Goal: Task Accomplishment & Management: Manage account settings

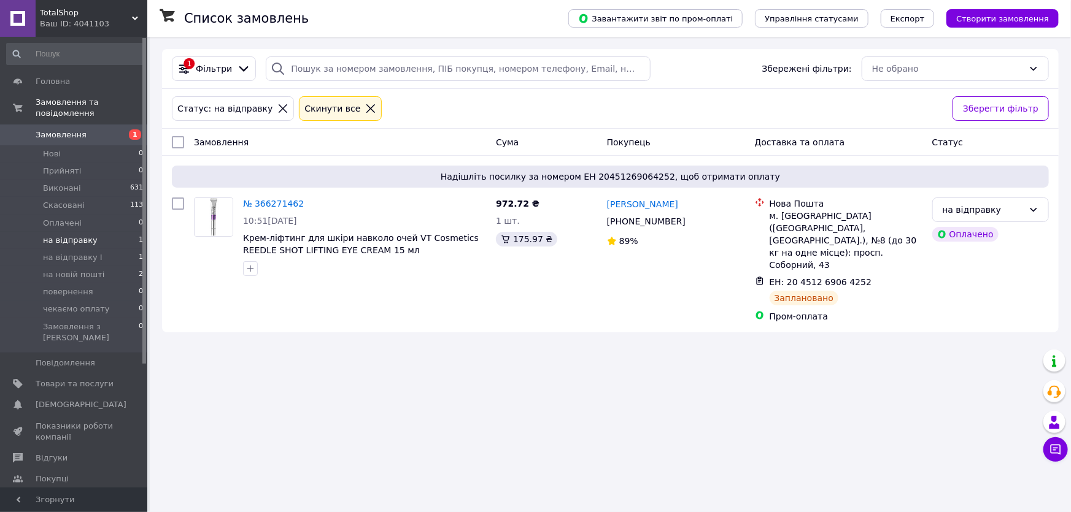
click at [64, 235] on span "на відправку" at bounding box center [70, 240] width 55 height 11
click at [66, 166] on span "Прийняті" at bounding box center [62, 171] width 38 height 11
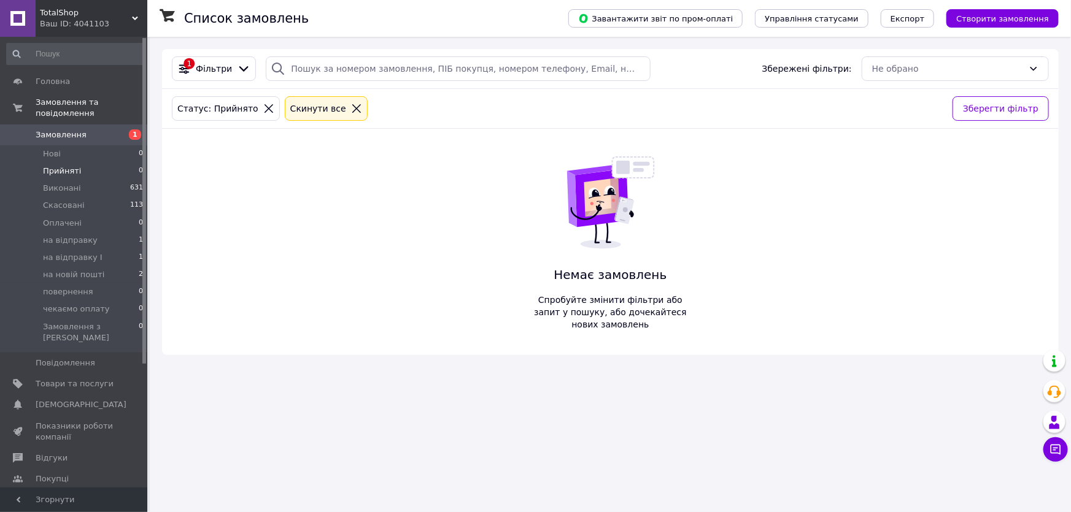
click at [56, 129] on span "Замовлення" at bounding box center [61, 134] width 51 height 11
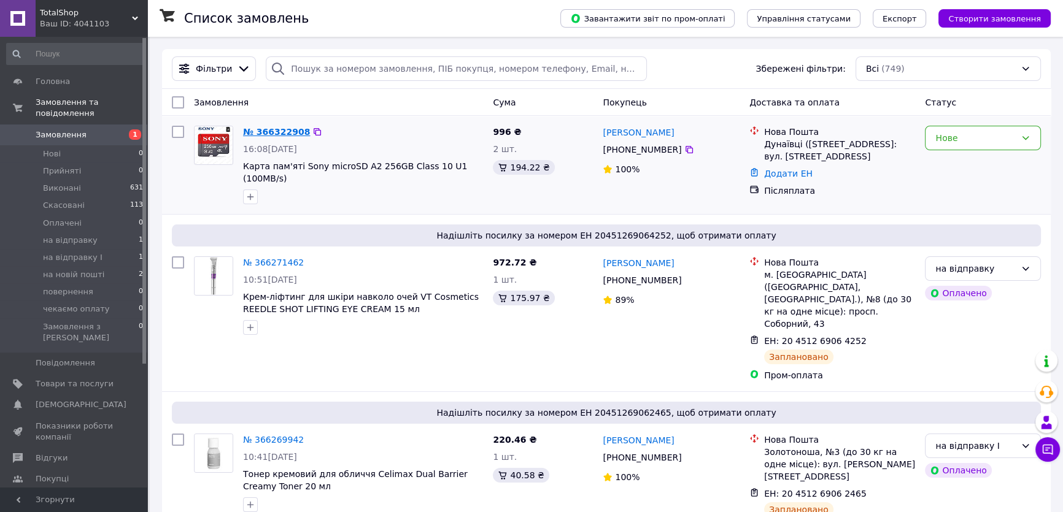
click at [260, 131] on link "№ 366322908" at bounding box center [276, 132] width 67 height 10
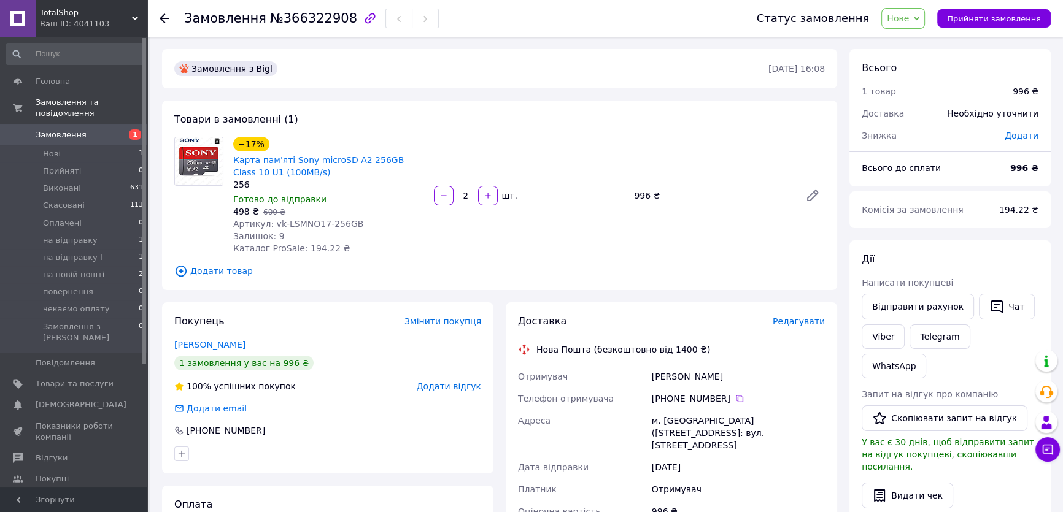
click at [903, 20] on span "Нове" at bounding box center [898, 19] width 22 height 10
click at [911, 45] on li "Прийнято" at bounding box center [921, 43] width 79 height 18
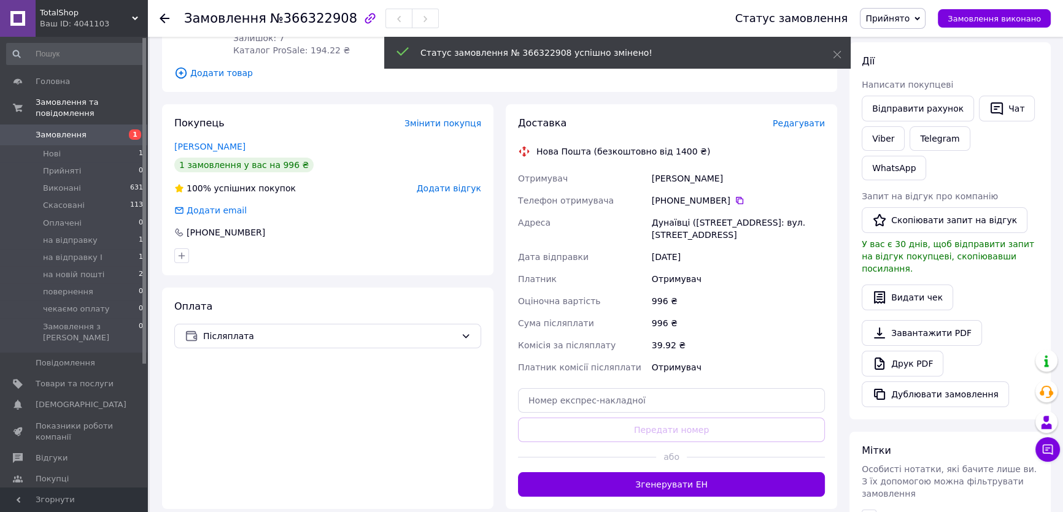
scroll to position [279, 0]
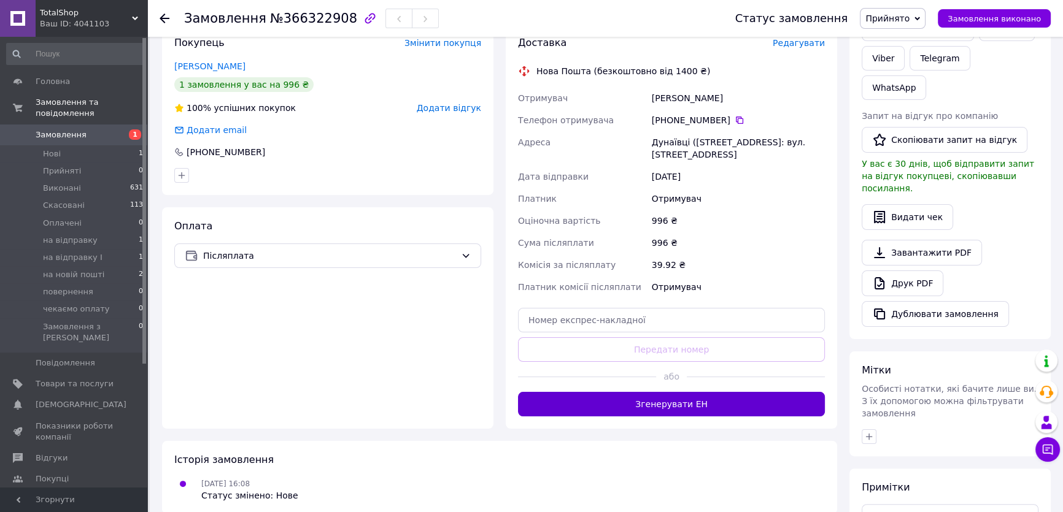
click at [644, 416] on button "Згенерувати ЕН" at bounding box center [671, 404] width 307 height 25
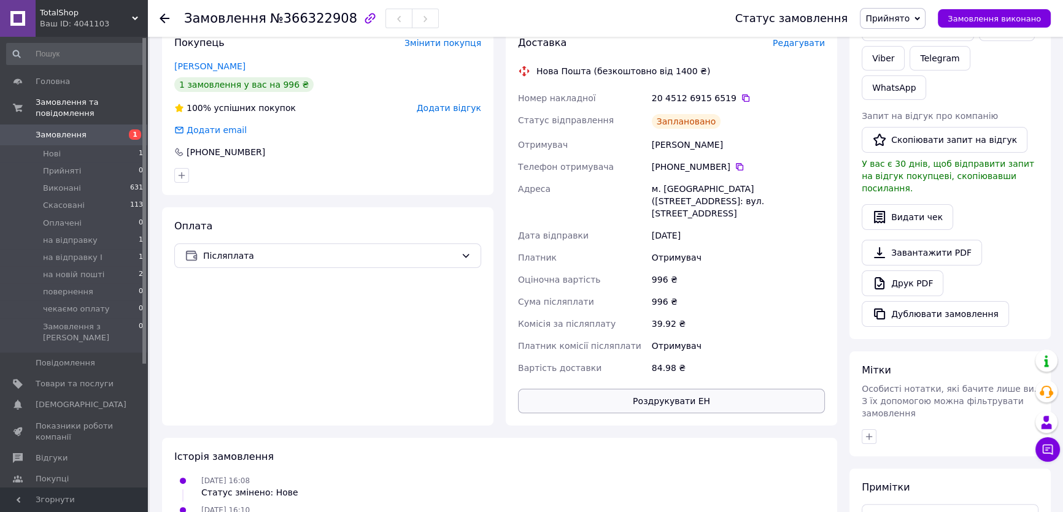
click at [700, 399] on button "Роздрукувати ЕН" at bounding box center [671, 401] width 307 height 25
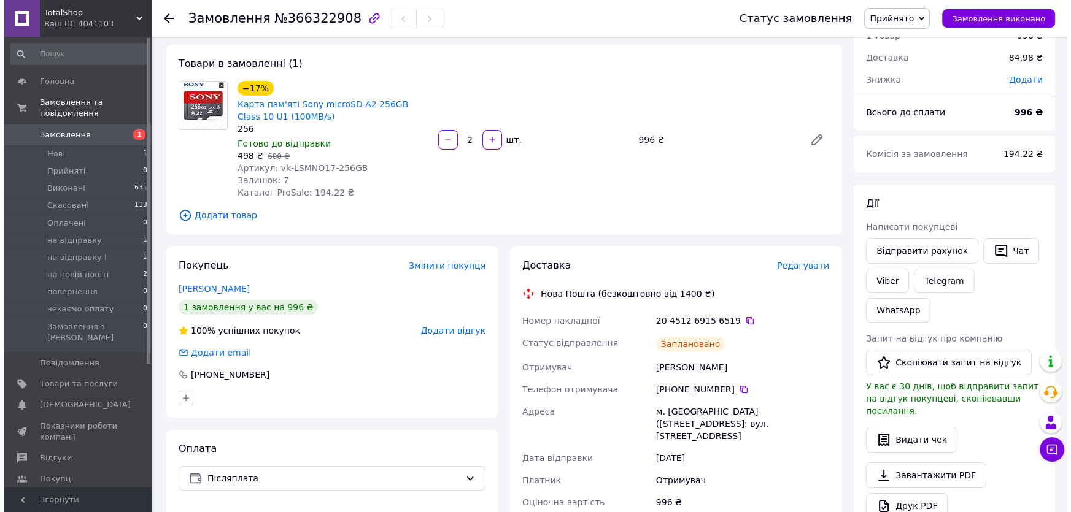
scroll to position [0, 0]
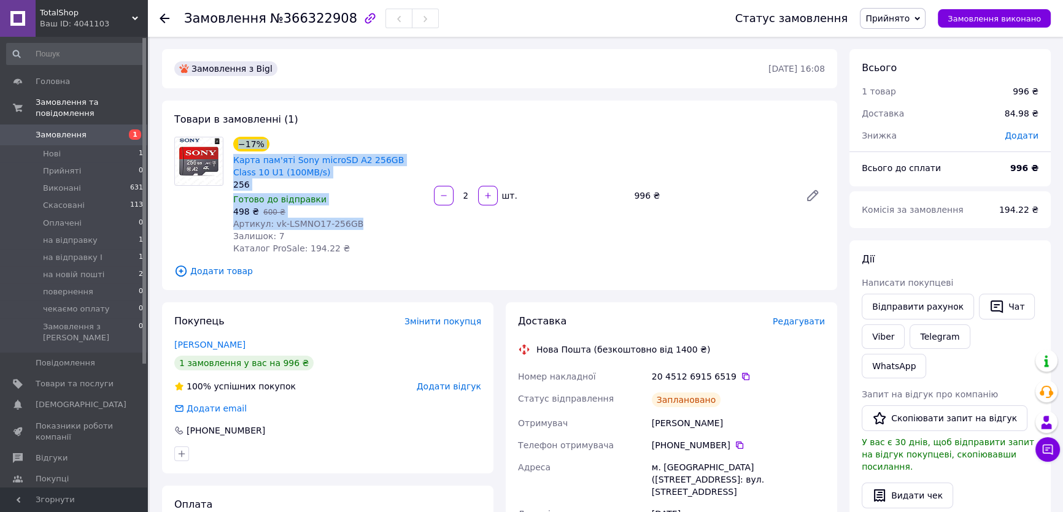
drag, startPoint x: 360, startPoint y: 229, endPoint x: 230, endPoint y: 151, distance: 151.7
click at [230, 151] on div "−17% Карта пам'яті Sony microSD A2 256GB Class 10 U1 (100MB/s) 256 Готово до ві…" at bounding box center [328, 195] width 201 height 123
copy div "−17% Карта пам'яті Sony microSD A2 256GB Class 10 U1 (100MB/s) 256 Готово до ві…"
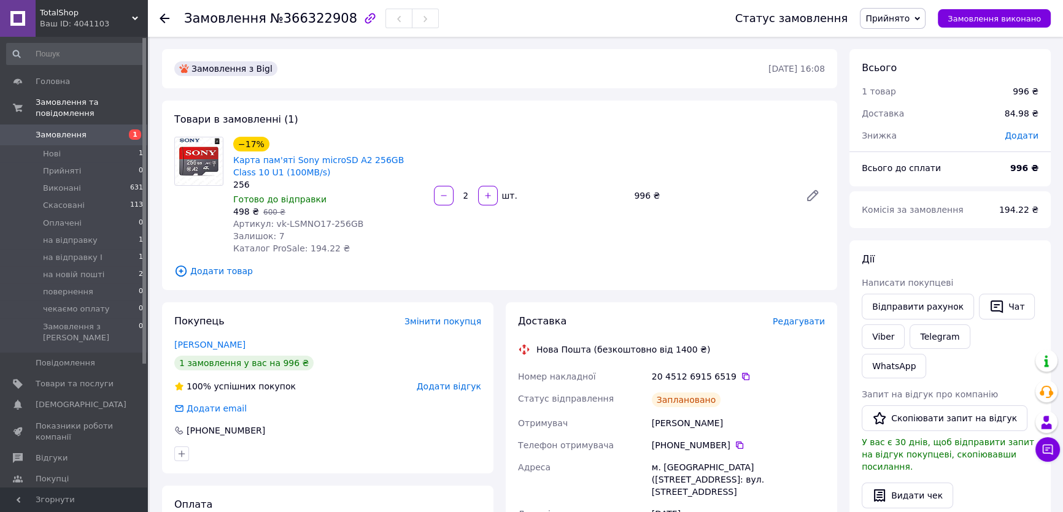
click at [517, 117] on div "Товари в замовленні (1) −17% Карта пам'яті Sony microSD A2 256GB Class 10 U1 (1…" at bounding box center [499, 196] width 675 height 190
click at [63, 145] on li "Нові 1" at bounding box center [75, 153] width 150 height 17
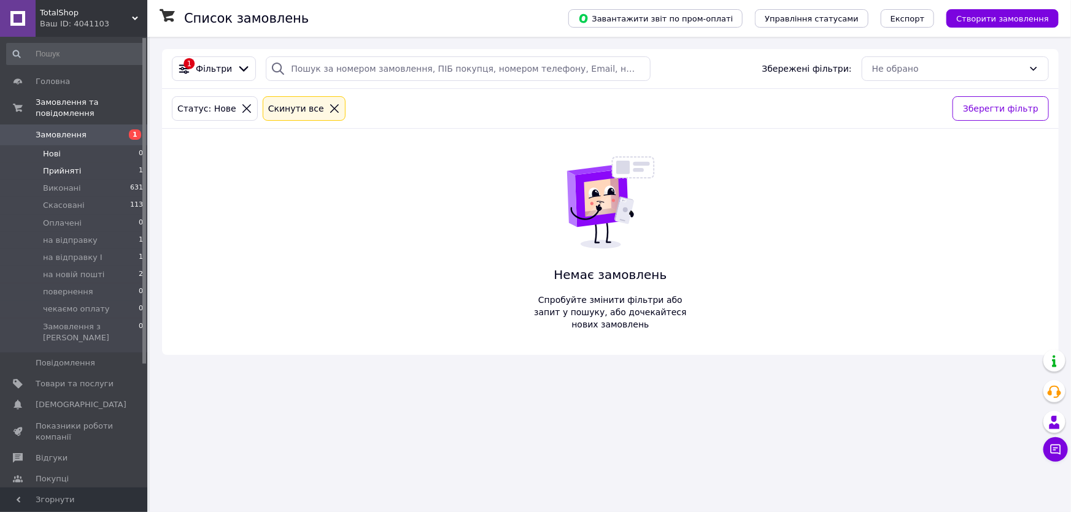
click at [60, 166] on span "Прийняті" at bounding box center [62, 171] width 38 height 11
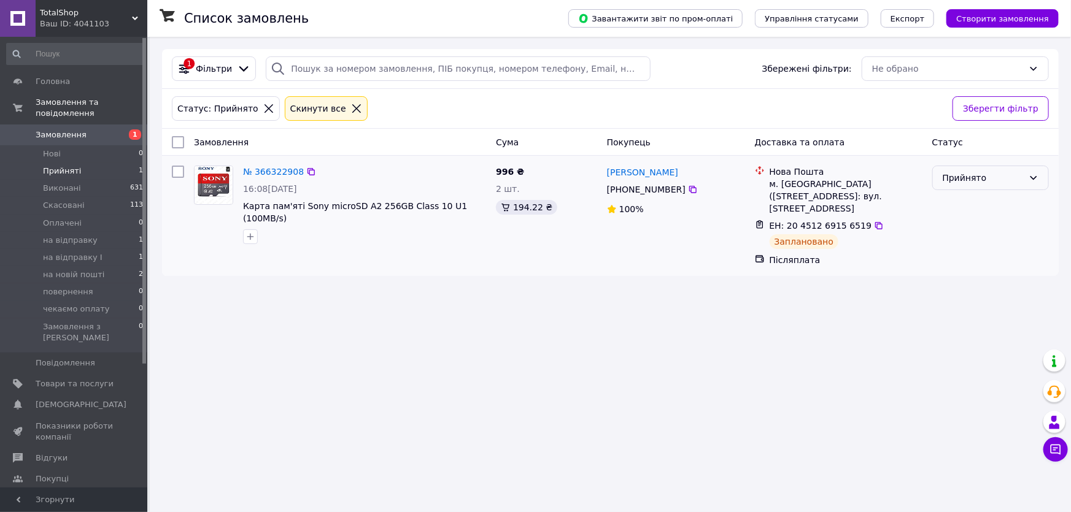
click at [981, 178] on div "Прийнято" at bounding box center [983, 178] width 81 height 14
click at [971, 288] on li "на відправку I" at bounding box center [990, 293] width 115 height 22
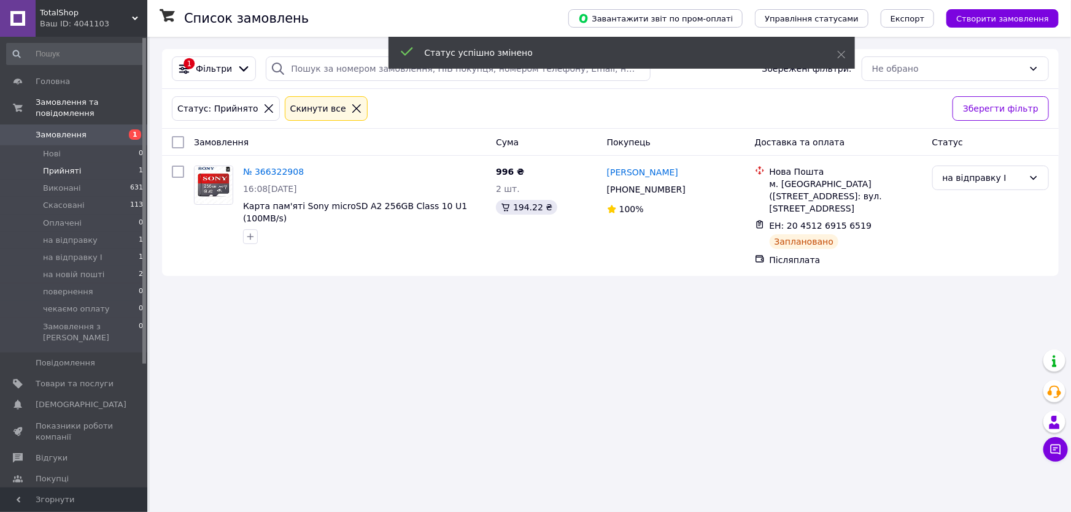
click at [645, 288] on div "Список замовлень Завантажити звіт по пром-оплаті Управління статусами Експорт С…" at bounding box center [610, 256] width 921 height 512
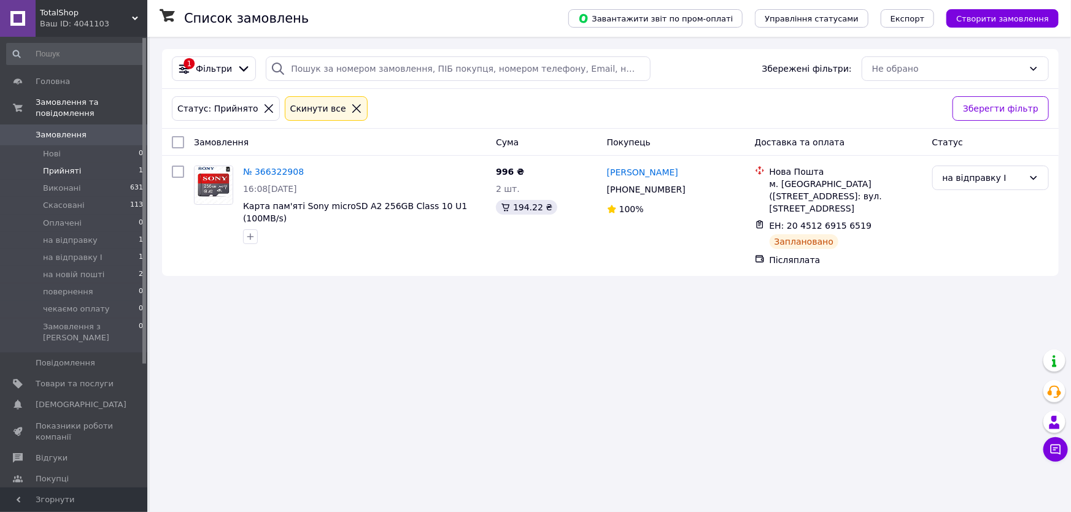
click at [67, 166] on span "Прийняті" at bounding box center [62, 171] width 38 height 11
click at [83, 379] on span "Товари та послуги" at bounding box center [75, 384] width 78 height 11
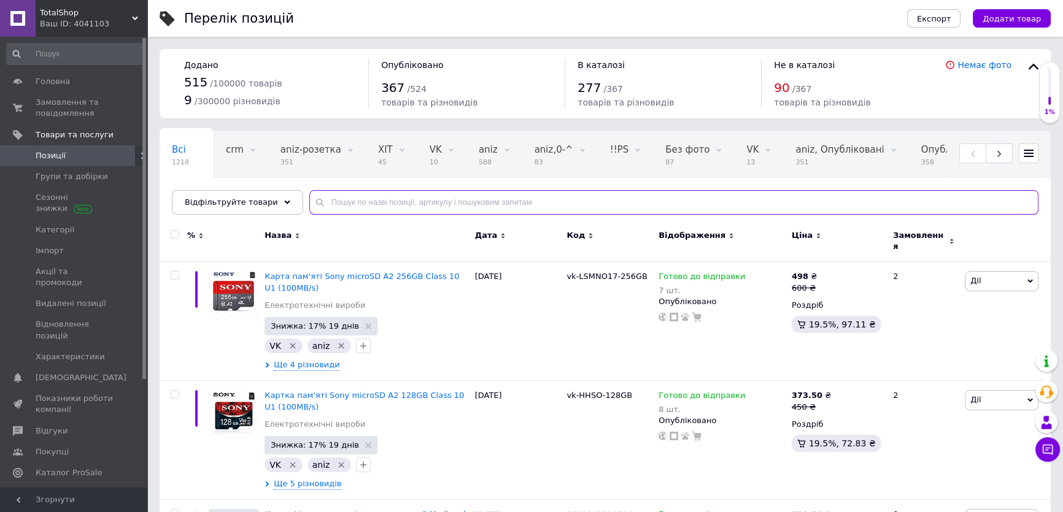
click at [491, 201] on input "text" at bounding box center [673, 202] width 729 height 25
paste input "8809679697496"
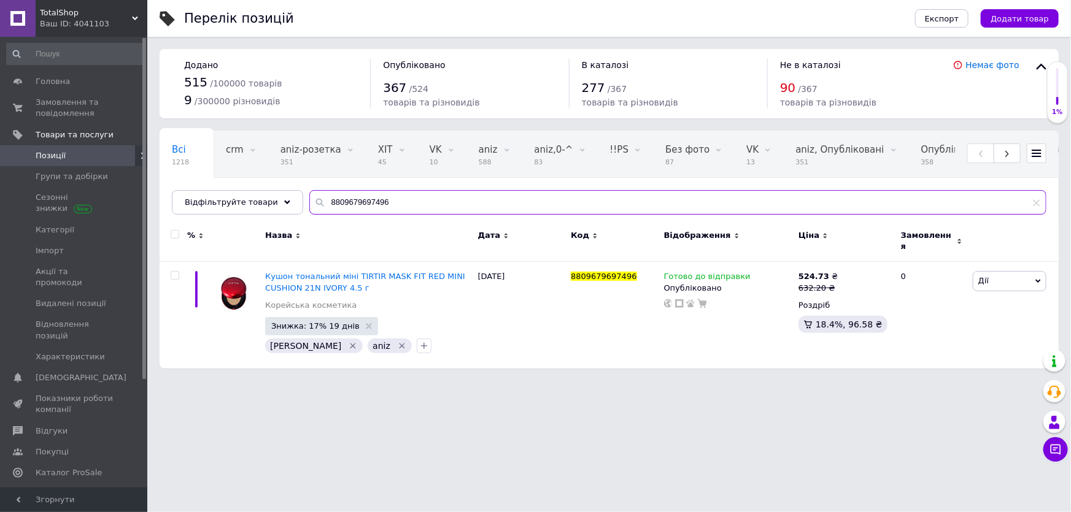
type input "8809679697496"
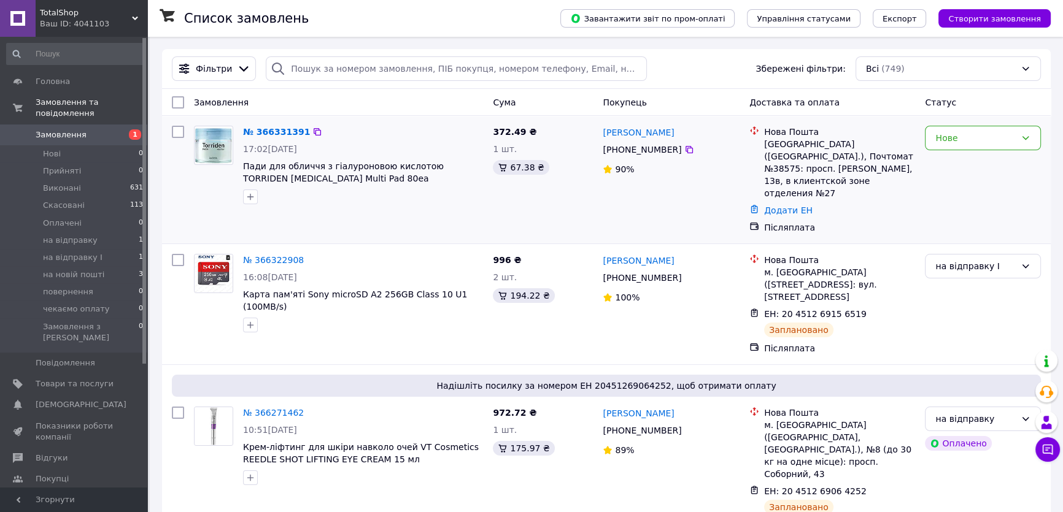
click at [260, 139] on div "№ 366331391" at bounding box center [276, 132] width 69 height 15
click at [263, 131] on link "№ 366331391" at bounding box center [276, 132] width 67 height 10
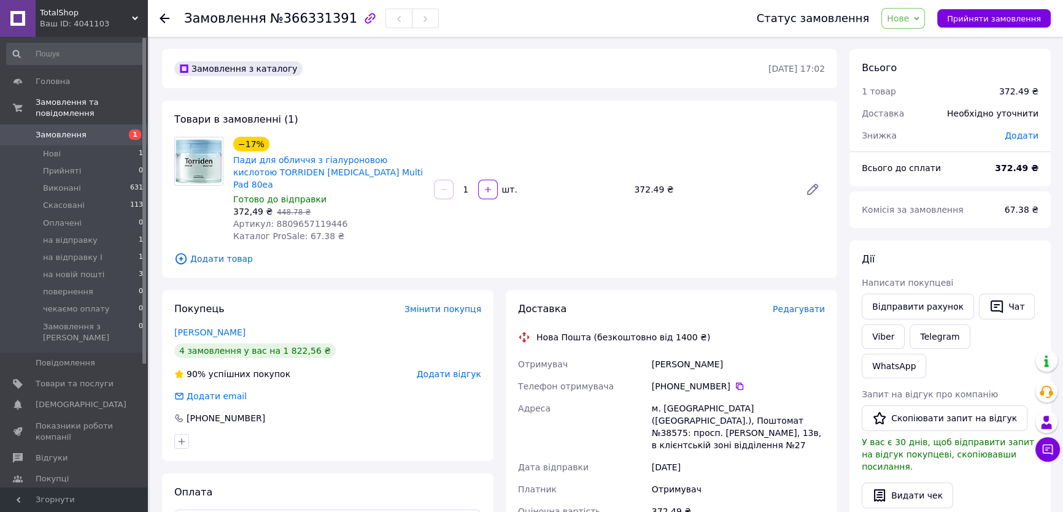
click at [305, 219] on span "Артикул: 8809657119446" at bounding box center [290, 224] width 114 height 10
copy span "8809657119446"
click at [430, 252] on span "Додати товар" at bounding box center [499, 259] width 650 height 14
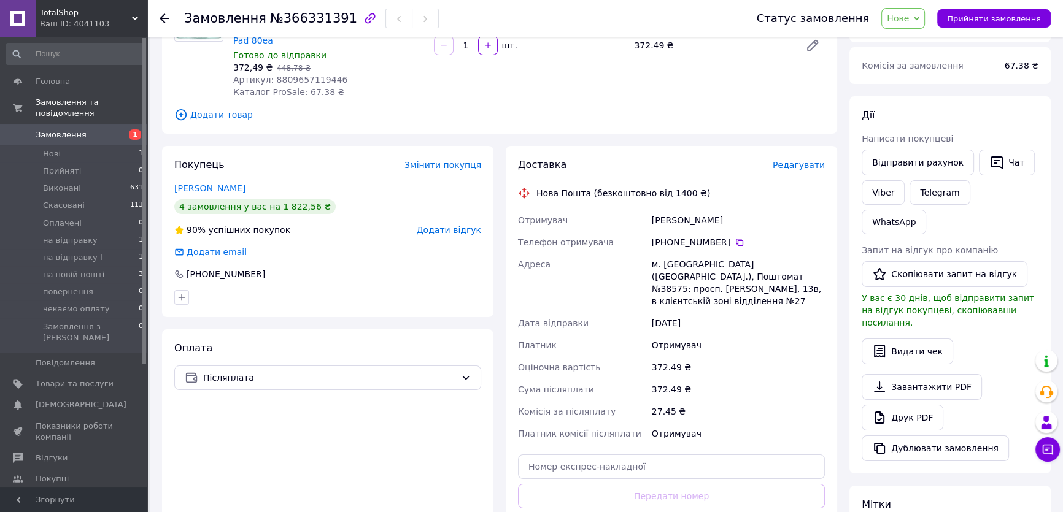
scroll to position [167, 0]
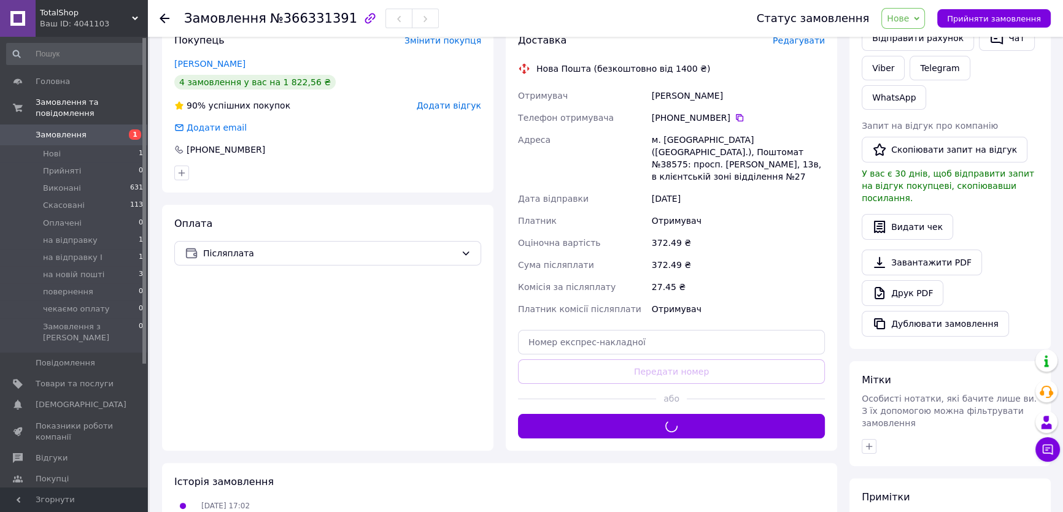
scroll to position [279, 0]
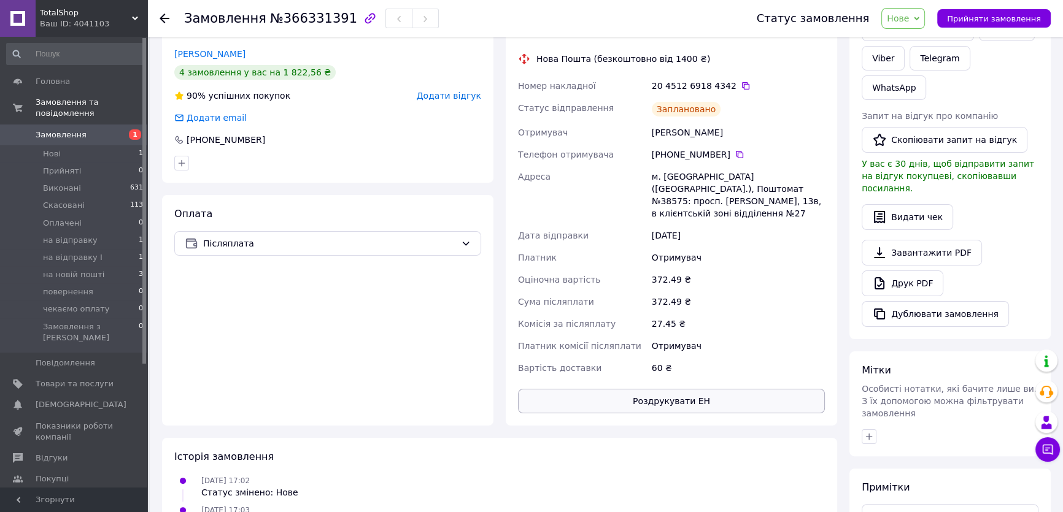
click at [685, 389] on button "Роздрукувати ЕН" at bounding box center [671, 401] width 307 height 25
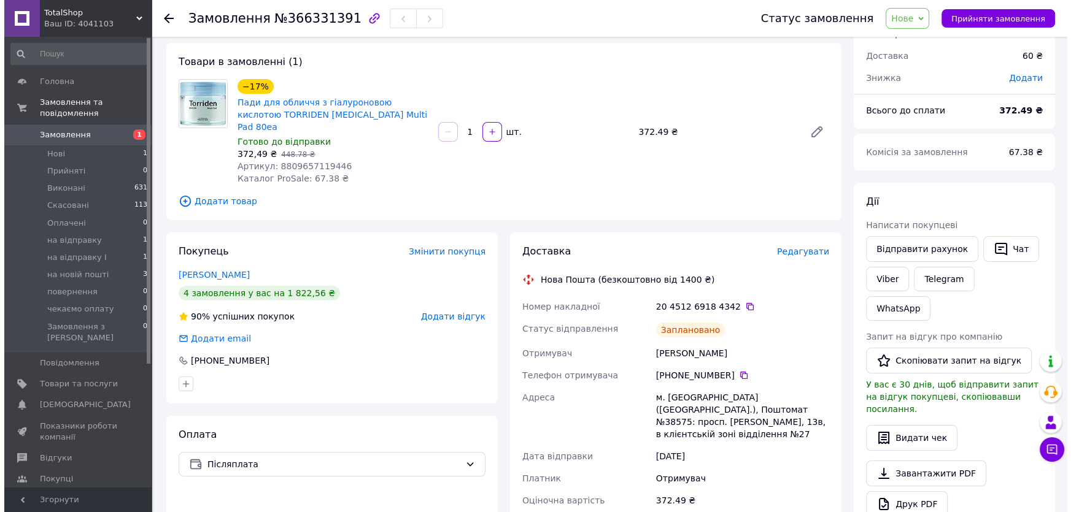
scroll to position [0, 0]
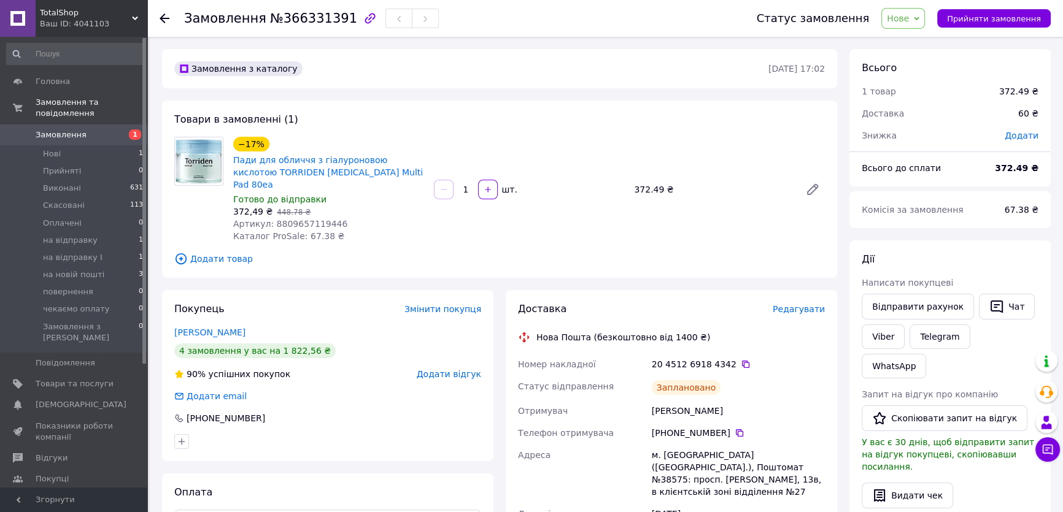
click at [909, 15] on span "Нове" at bounding box center [898, 19] width 22 height 10
click at [924, 117] on li "на відправку" at bounding box center [921, 116] width 79 height 18
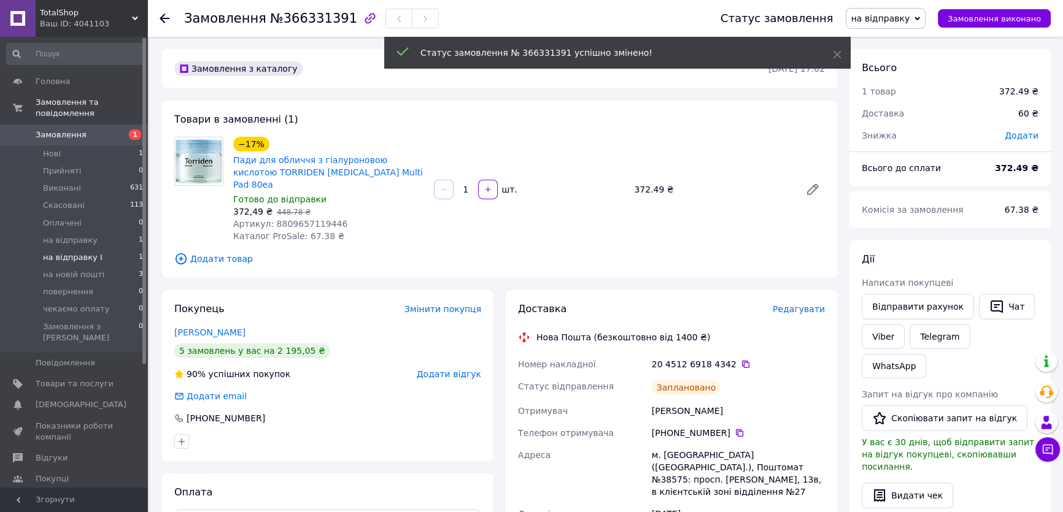
click at [79, 252] on span "на відправку I" at bounding box center [73, 257] width 60 height 11
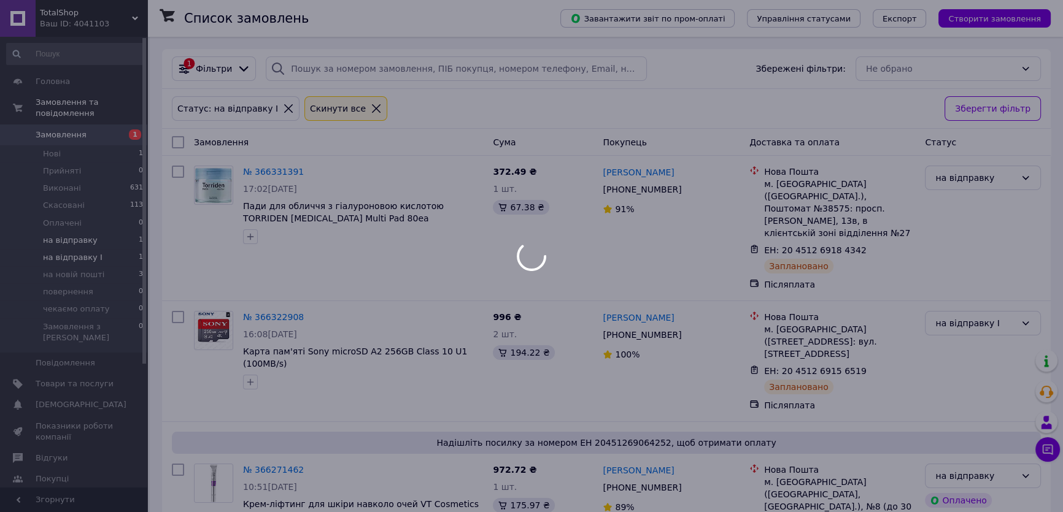
click at [73, 230] on div at bounding box center [531, 256] width 1063 height 512
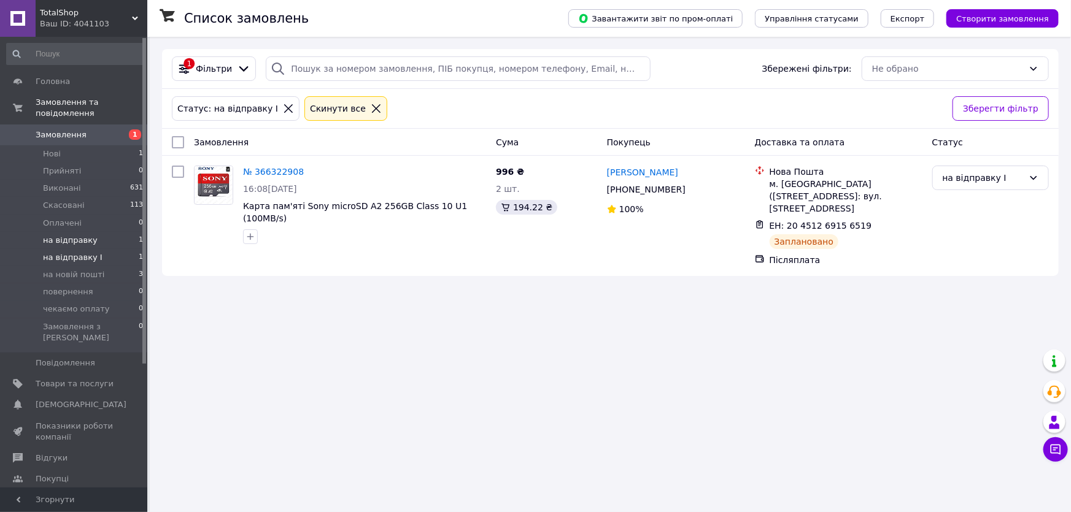
click at [75, 235] on span "на відправку" at bounding box center [70, 240] width 55 height 11
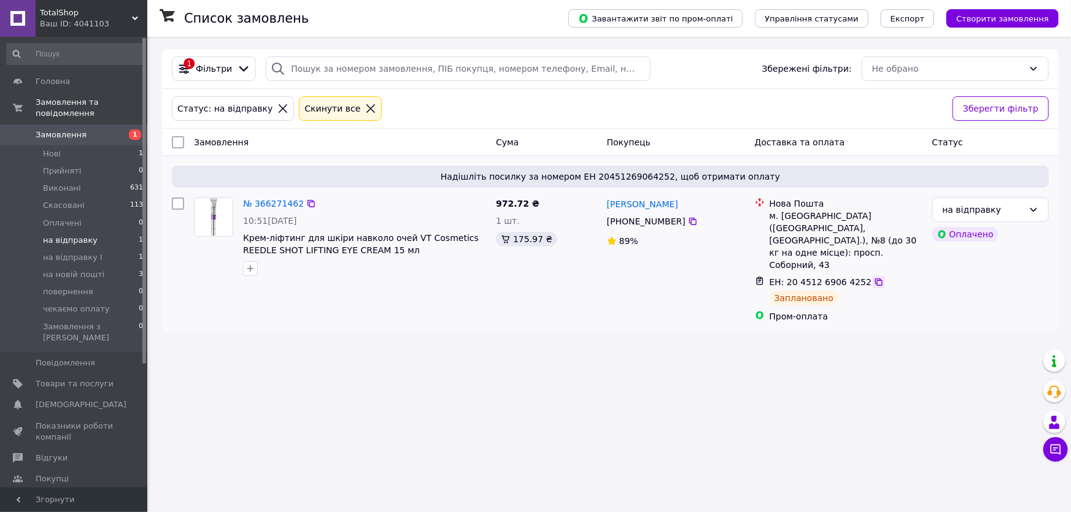
click at [875, 279] on icon at bounding box center [878, 282] width 7 height 7
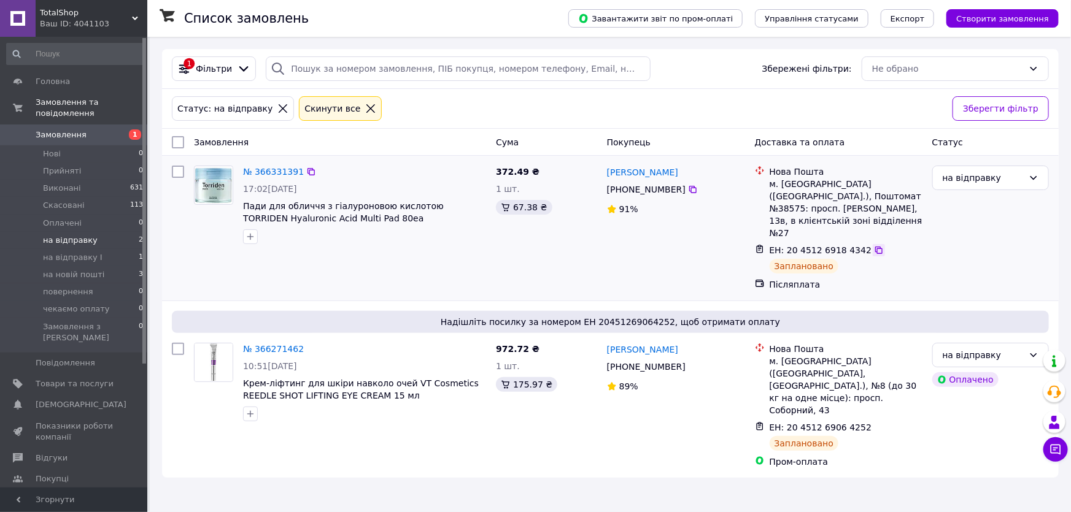
click at [875, 247] on icon at bounding box center [878, 250] width 7 height 7
